Goal: Find specific page/section: Find specific page/section

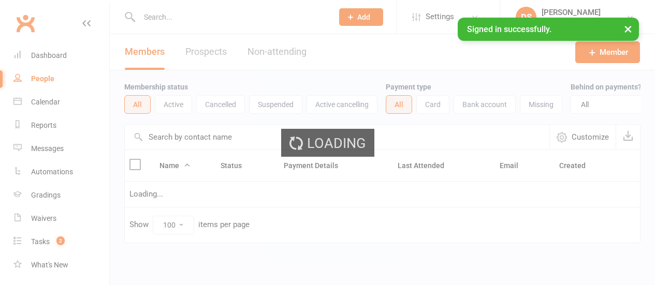
select select "100"
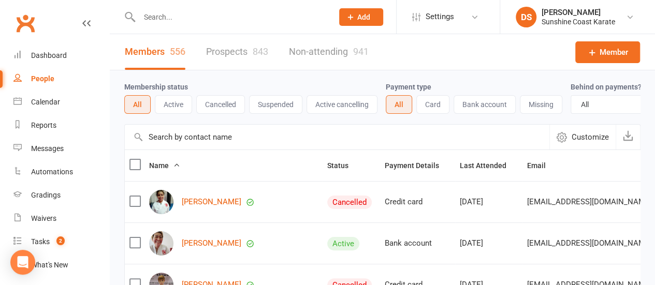
click at [211, 144] on input "text" at bounding box center [337, 137] width 425 height 25
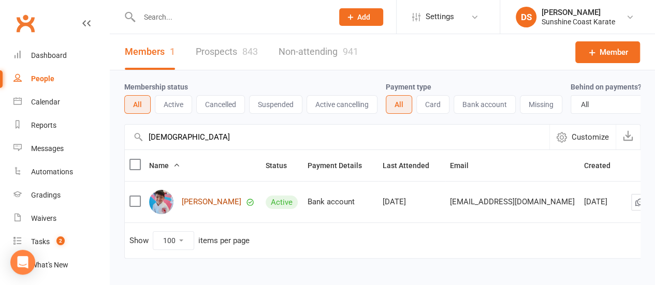
type input "[DEMOGRAPHIC_DATA]"
click at [206, 207] on link "[PERSON_NAME]" at bounding box center [212, 202] width 60 height 9
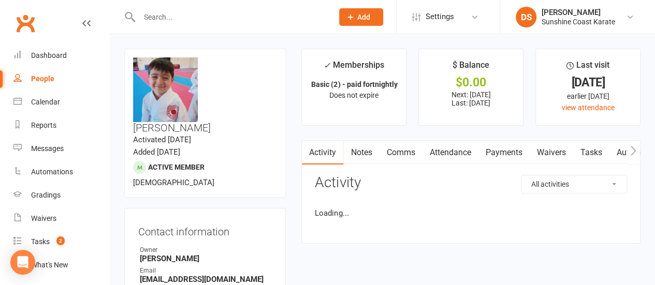
click at [454, 155] on link "Attendance" at bounding box center [450, 153] width 56 height 24
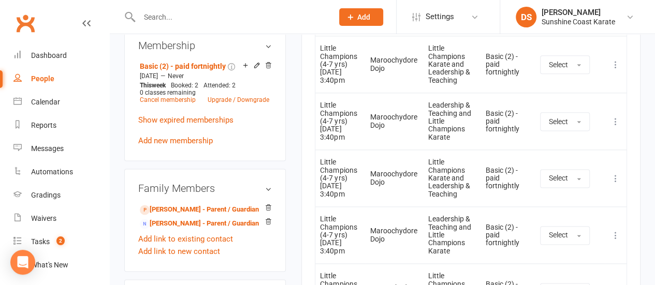
scroll to position [621, 0]
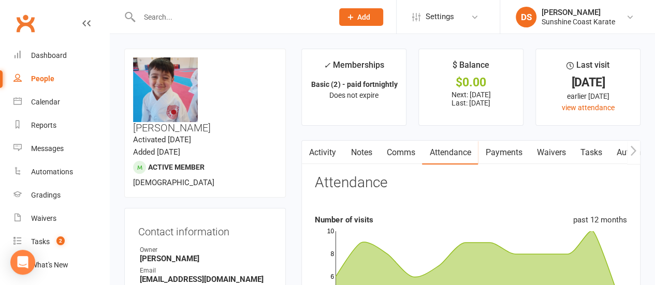
select select "100"
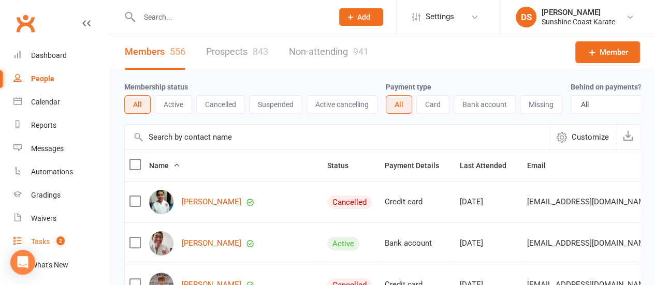
click at [44, 242] on div "Tasks" at bounding box center [40, 242] width 19 height 8
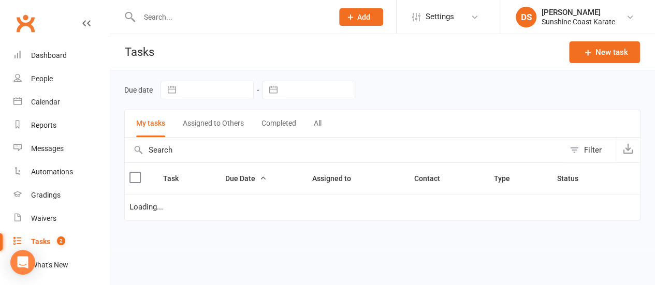
select select "started"
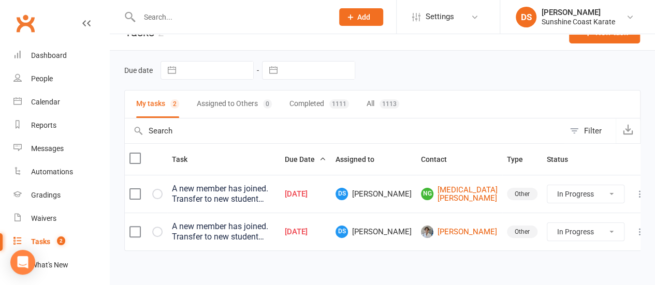
scroll to position [28, 0]
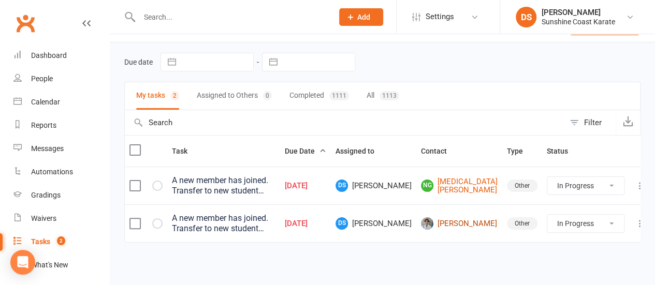
click at [476, 224] on link "[PERSON_NAME]" at bounding box center [459, 223] width 77 height 12
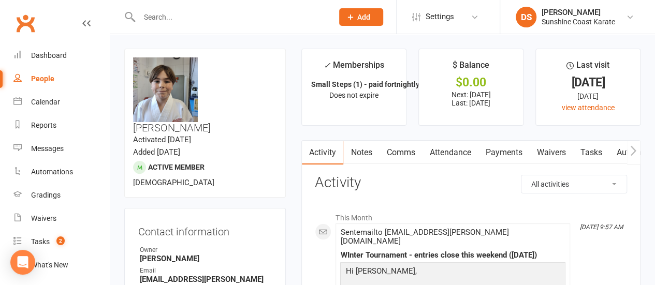
click at [494, 152] on link "Payments" at bounding box center [503, 153] width 51 height 24
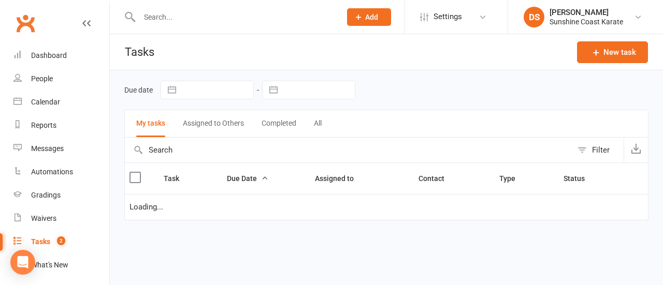
select select "started"
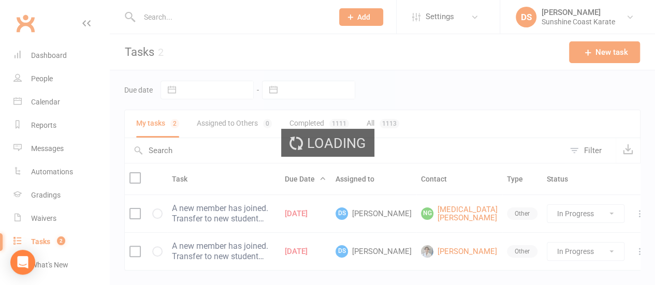
select select "100"
